Goal: Task Accomplishment & Management: Check status

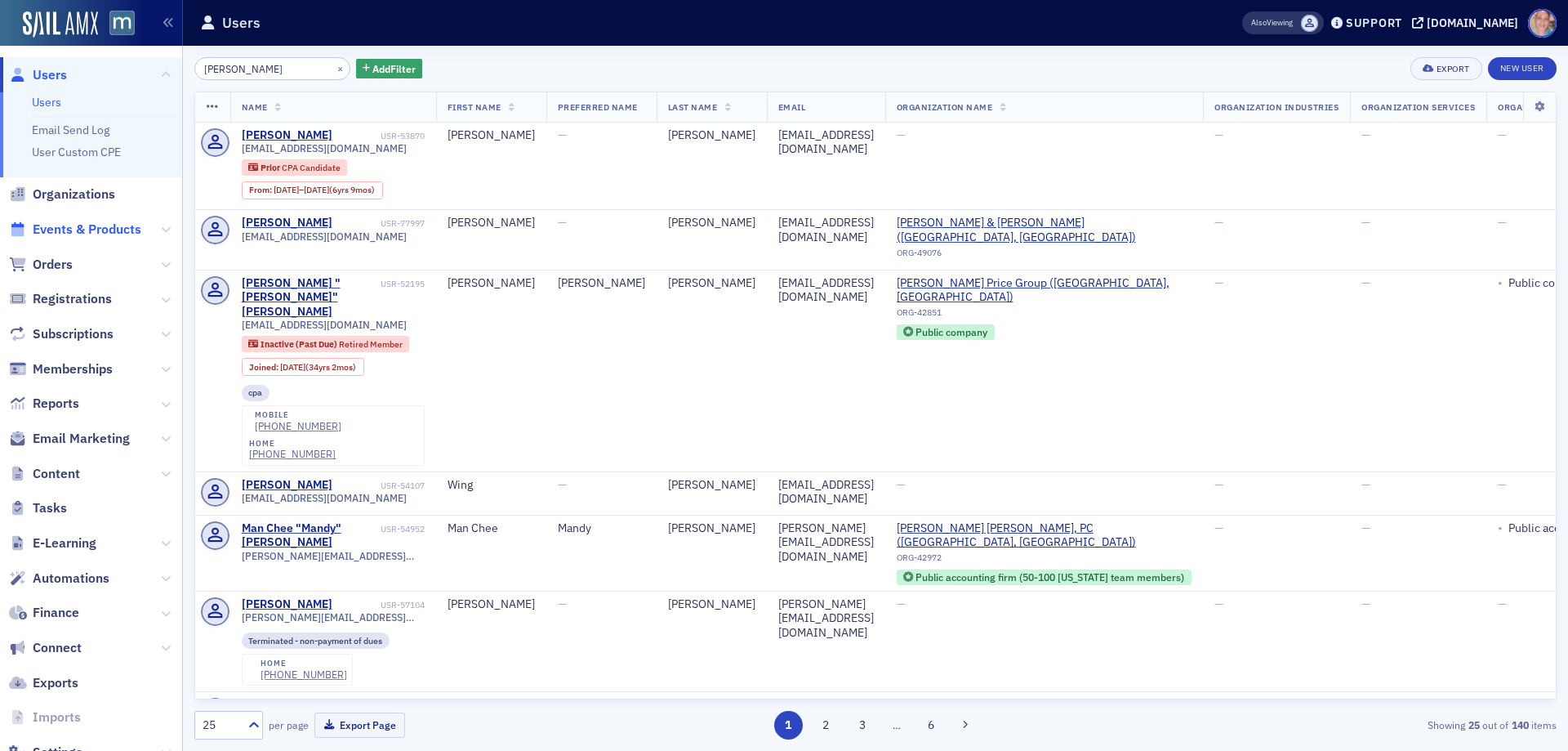
click at [77, 227] on span "Events & Products" at bounding box center [86, 229] width 108 height 18
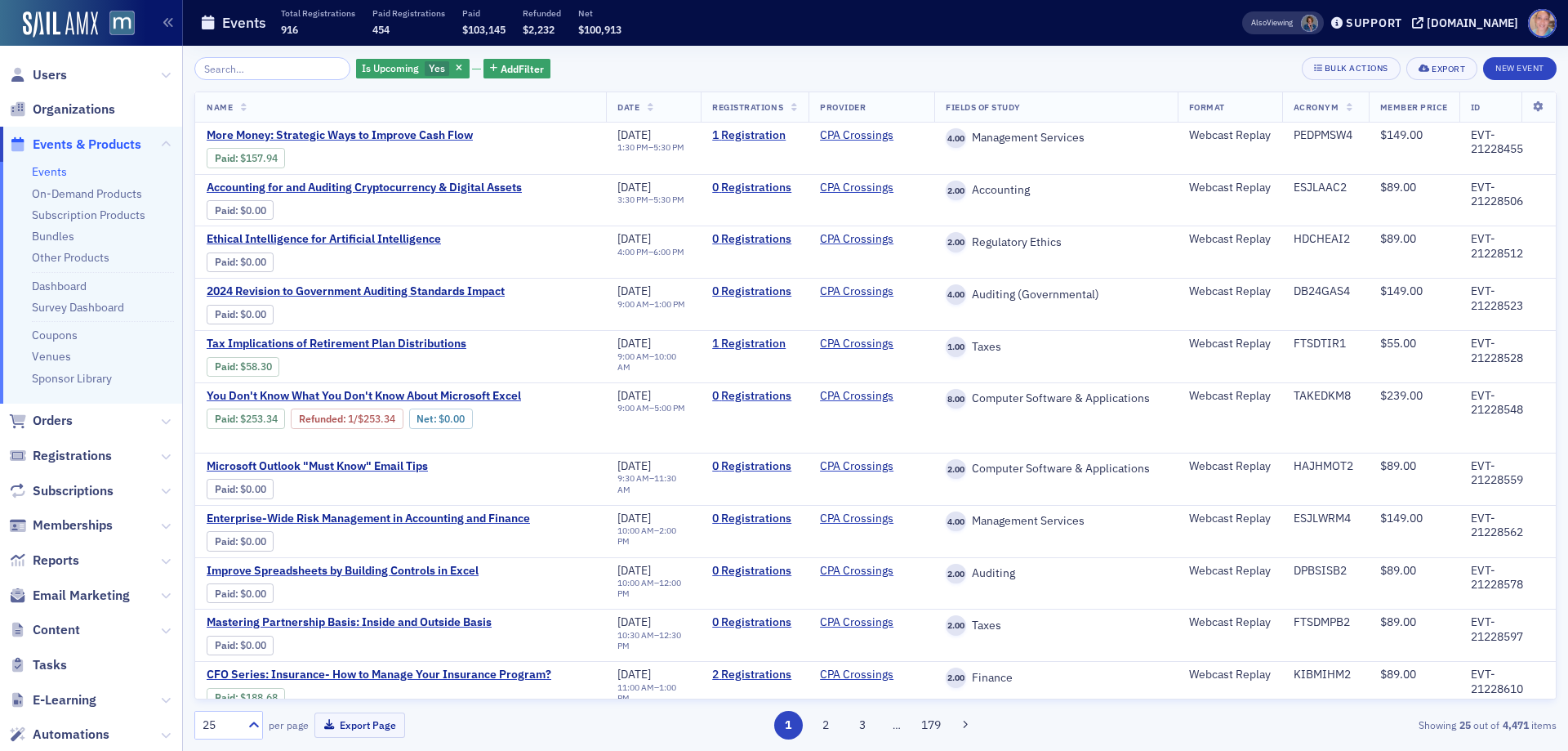
click at [252, 66] on input "search" at bounding box center [272, 69] width 156 height 23
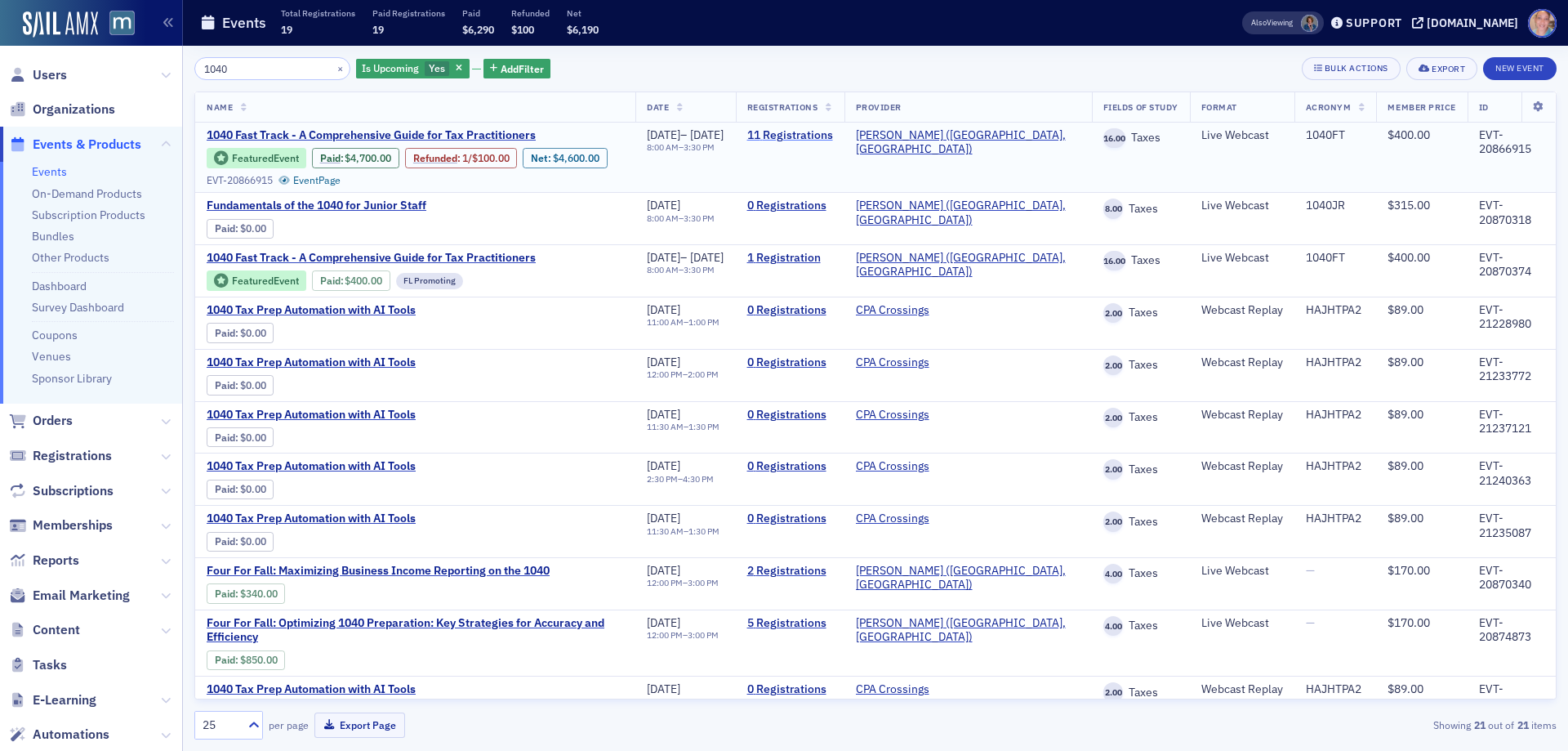
type input "1040"
click at [833, 133] on link "11 Registrations" at bounding box center [790, 135] width 85 height 15
